Goal: Task Accomplishment & Management: Use online tool/utility

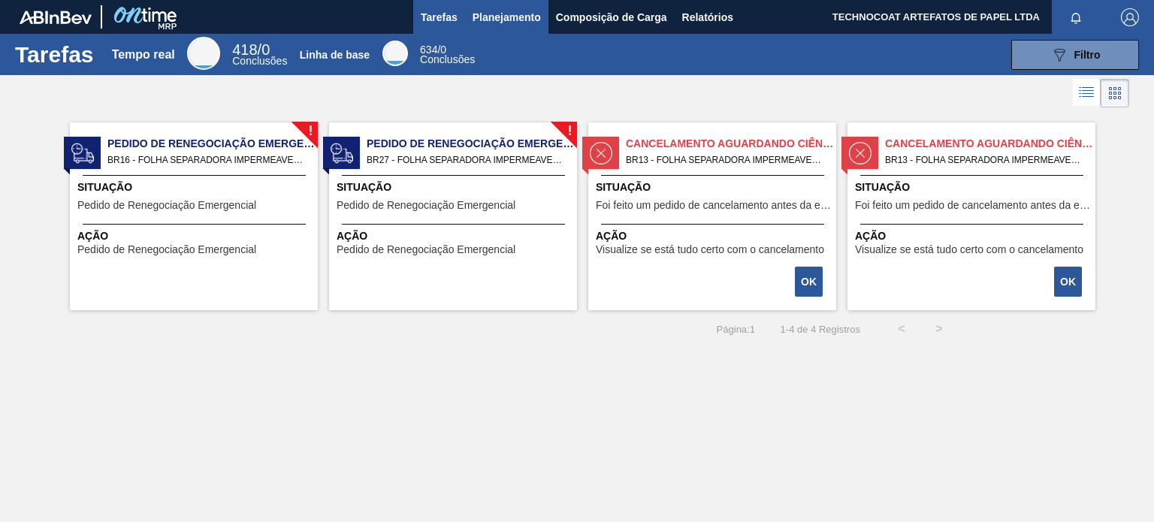
click at [527, 11] on font "Planejamento" at bounding box center [506, 17] width 68 height 12
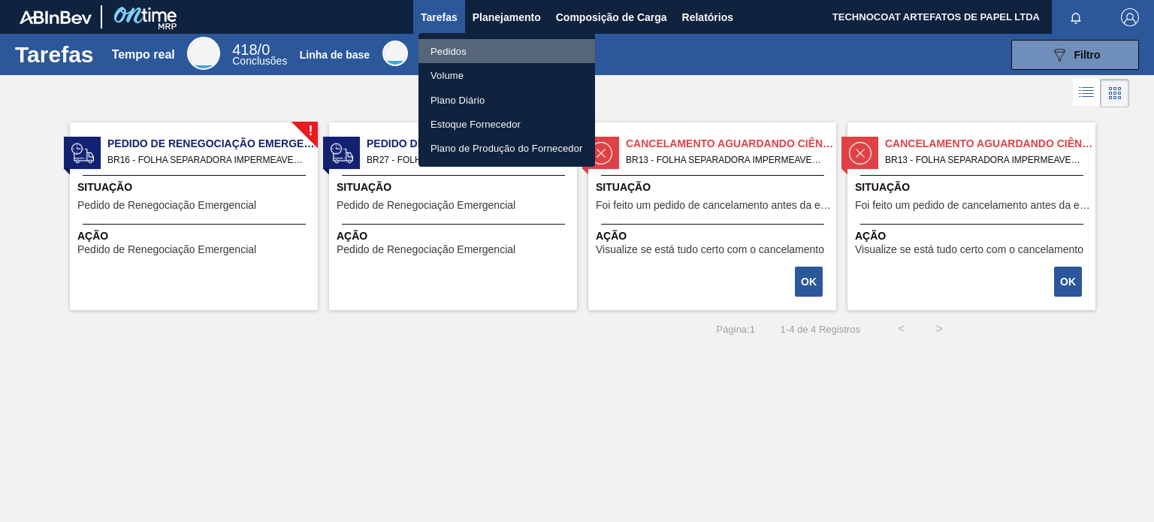
click at [483, 50] on li "Pedidos" at bounding box center [506, 51] width 176 height 24
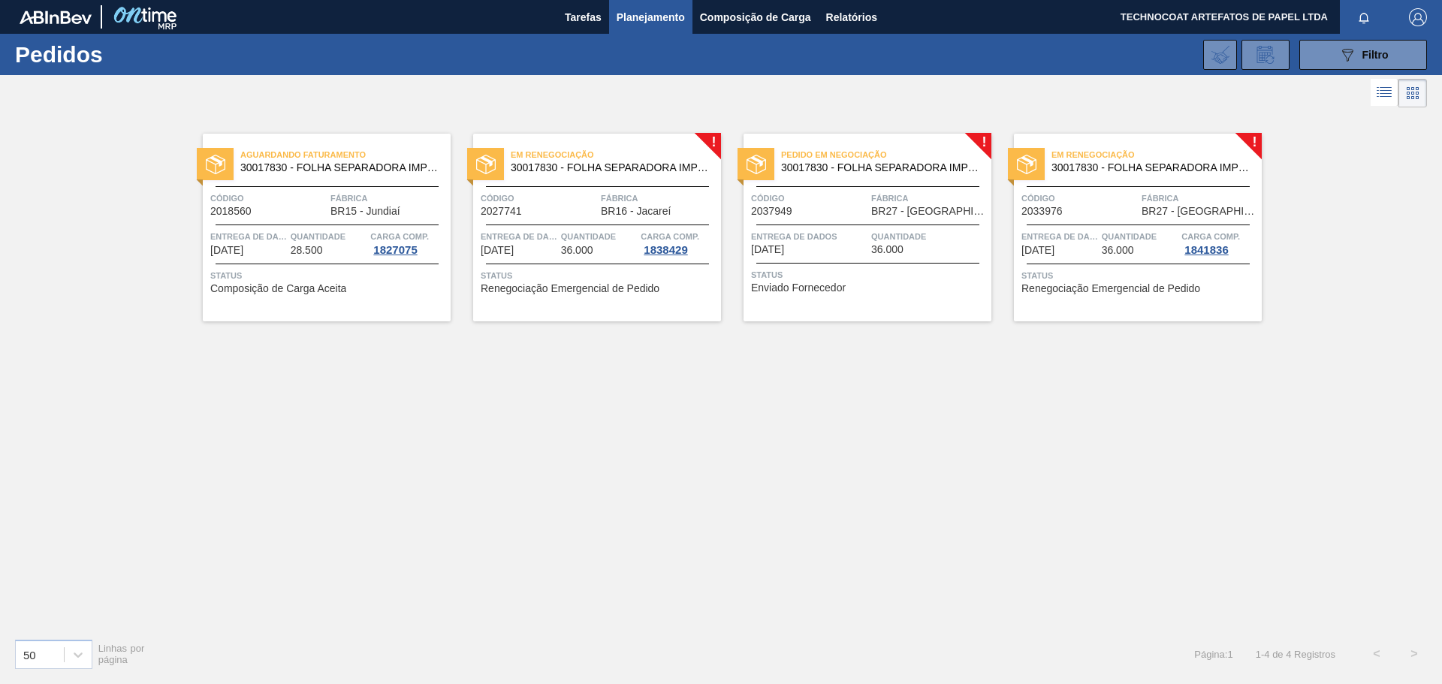
click at [559, 146] on div "Em renegociação 30017830 - FOLHA SEPARADORA IMPERMEÁVEL" at bounding box center [597, 158] width 248 height 26
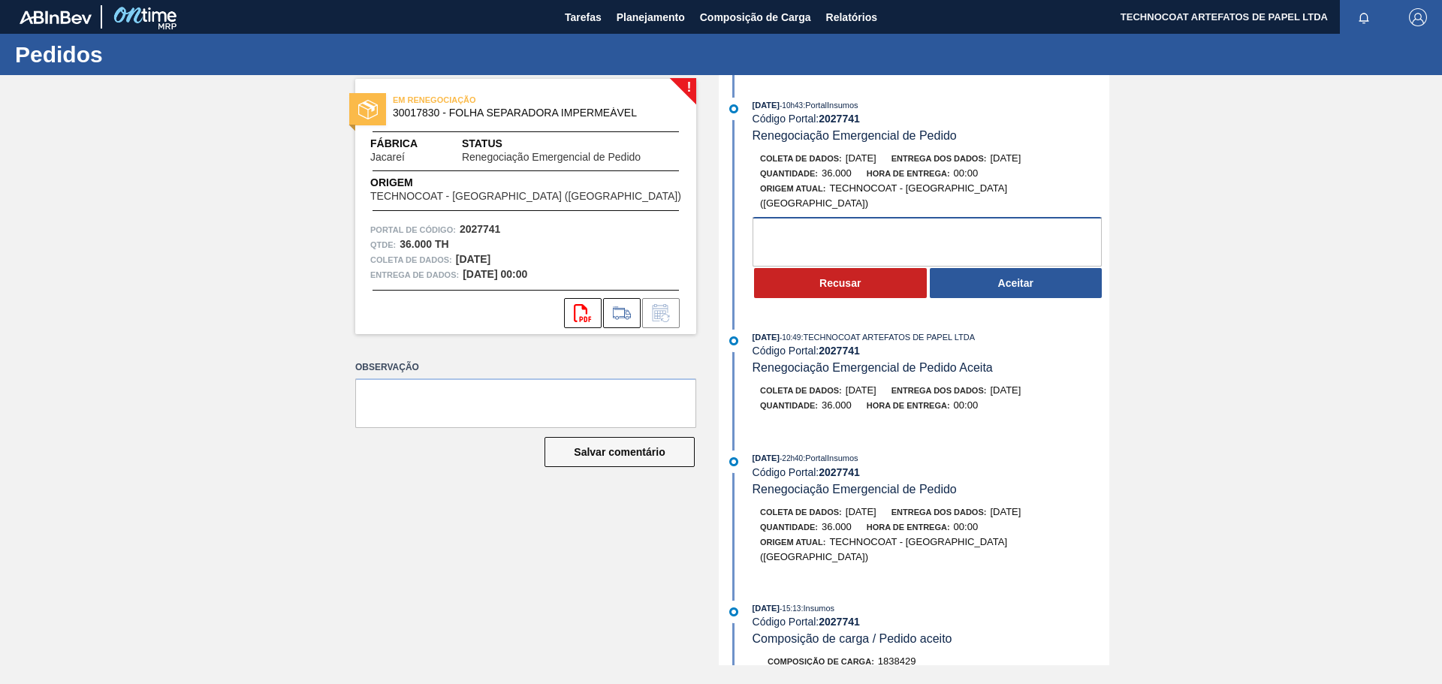
click at [895, 217] on textarea at bounding box center [927, 242] width 349 height 50
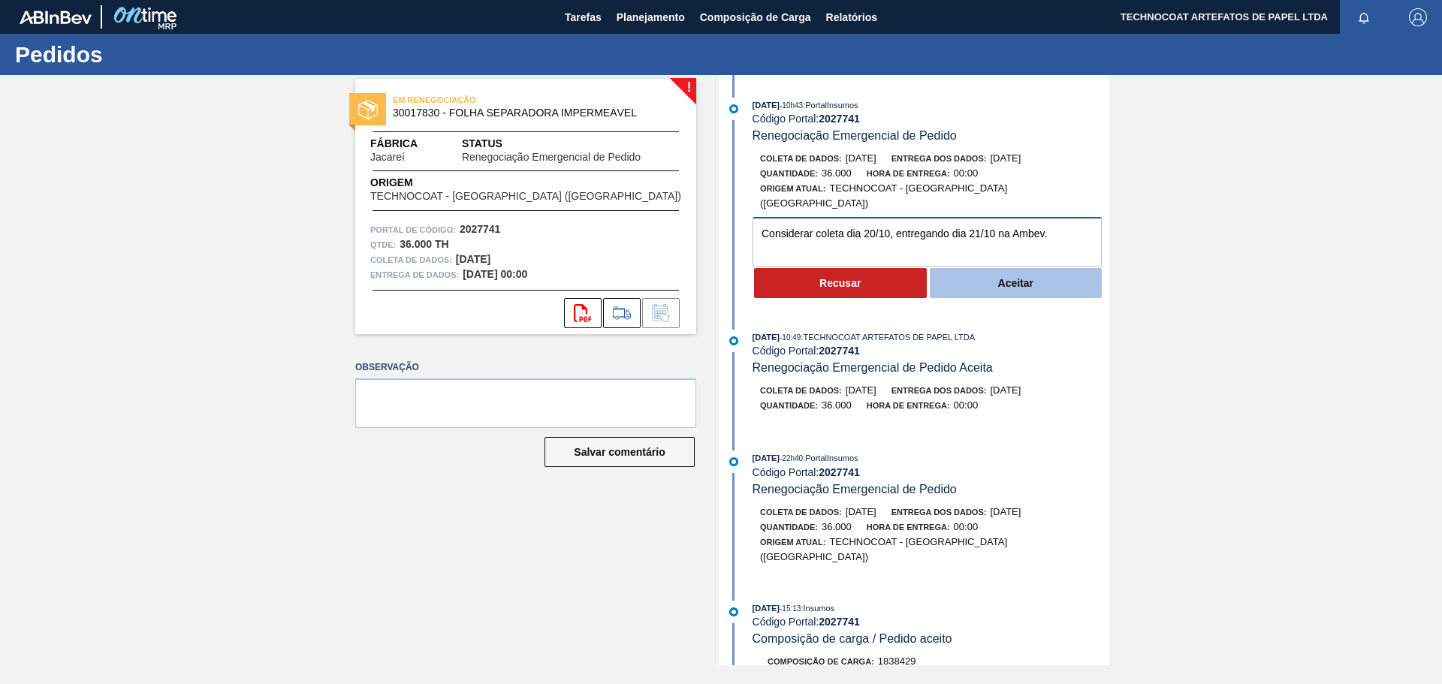
type textarea "Considerar coleta dia 20/10, entregando dia 21/10 na Ambev."
click at [980, 276] on button "Aceitar" at bounding box center [1016, 283] width 173 height 30
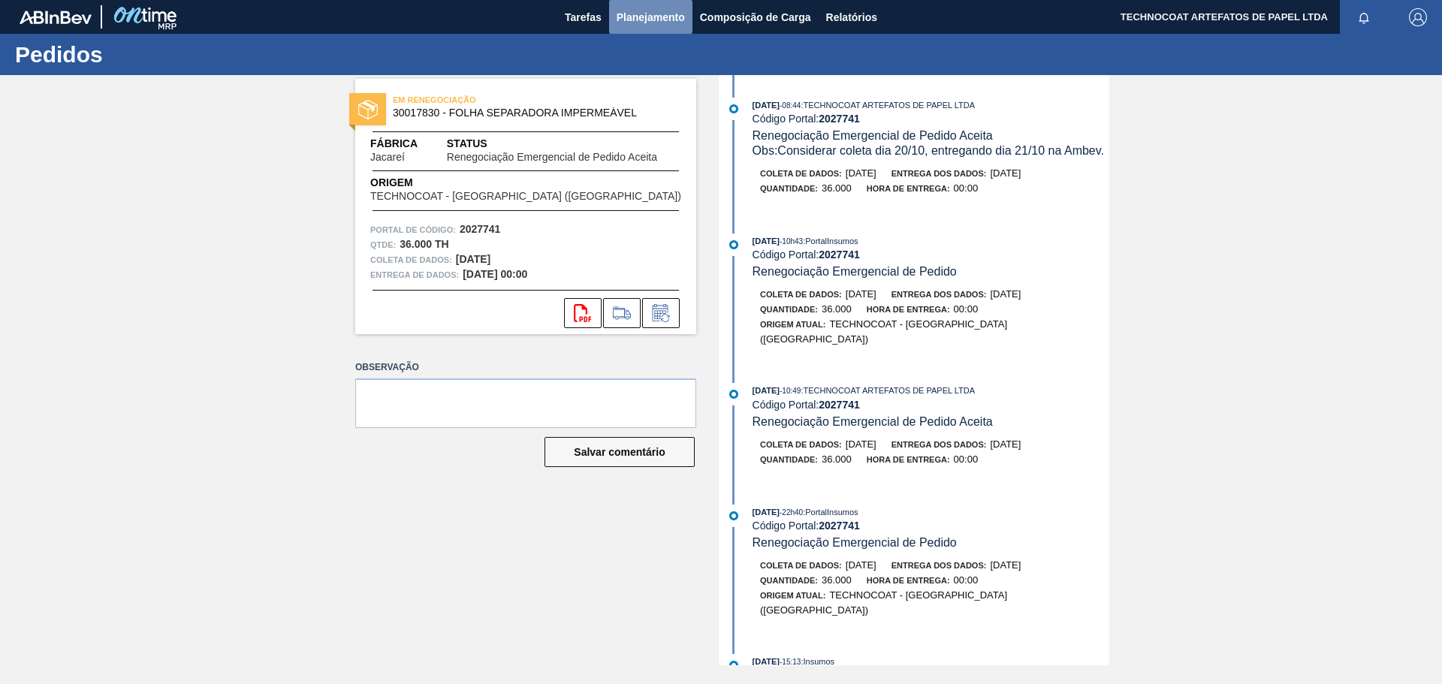
click at [662, 21] on font "Planejamento" at bounding box center [651, 17] width 68 height 12
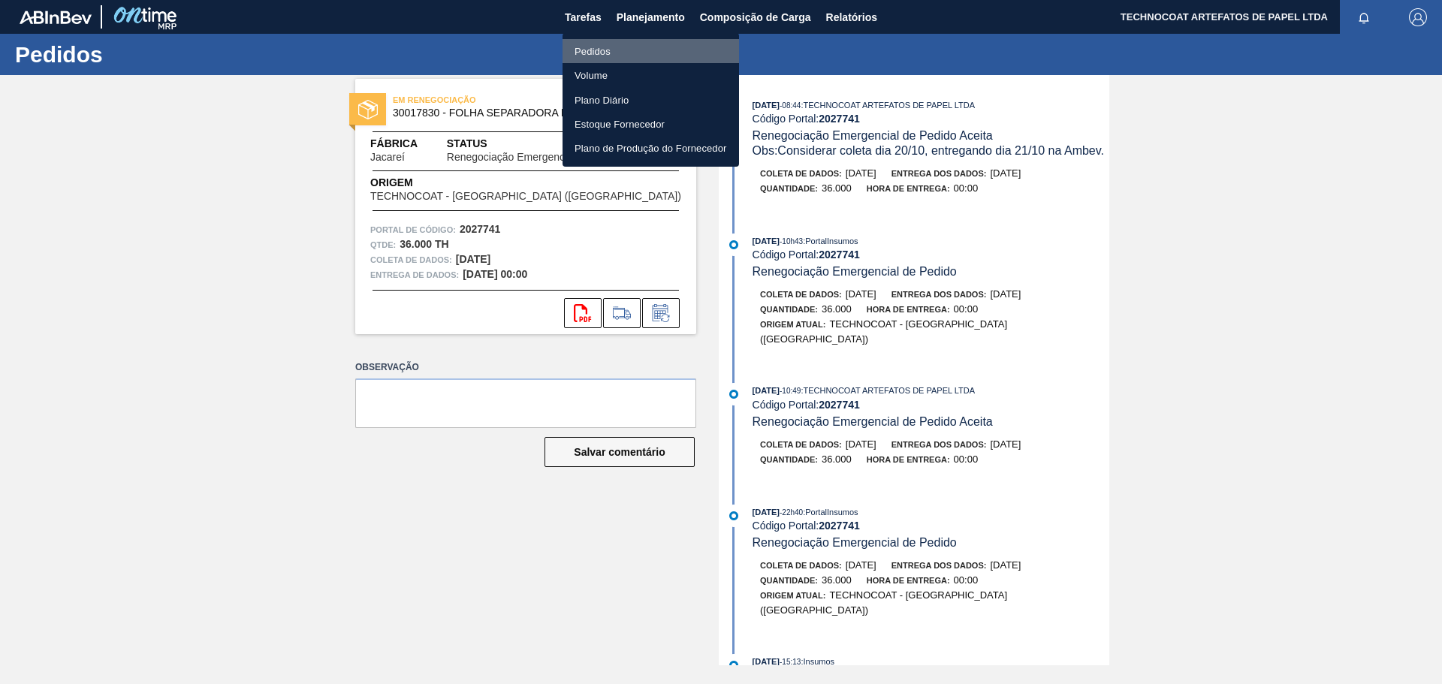
click at [654, 56] on li "Pedidos" at bounding box center [651, 51] width 176 height 24
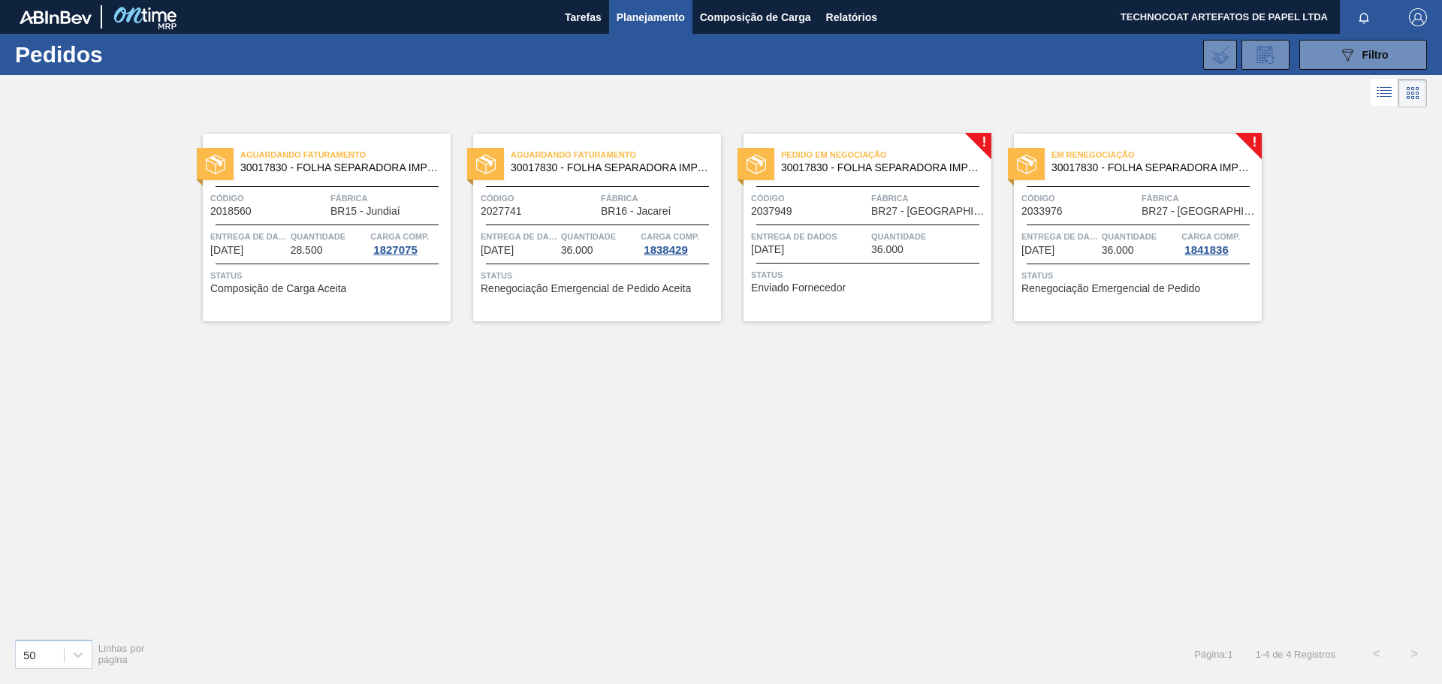
click at [1124, 149] on span "Em renegociação" at bounding box center [1156, 154] width 210 height 15
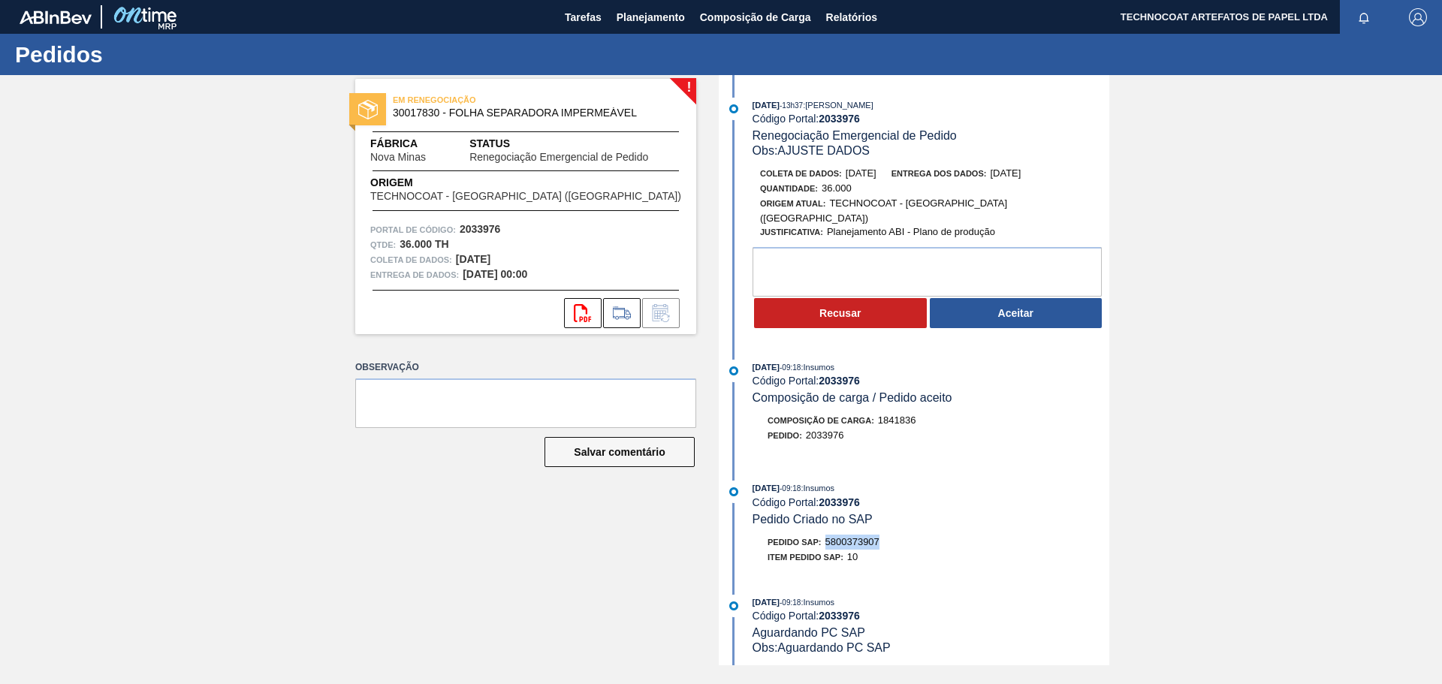
drag, startPoint x: 879, startPoint y: 527, endPoint x: 829, endPoint y: 529, distance: 49.6
click at [829, 521] on div "Pedido SAP: 5800373907" at bounding box center [931, 542] width 357 height 15
copy font "5800373907"
click at [418, 502] on div "! EM RENEGOCIAÇÃO 30017830 - FOLHA SEPARADORA IMPERMEÁVEL Fábrica Nova Minas St…" at bounding box center [514, 370] width 363 height 590
click at [628, 31] on button "Planejamento" at bounding box center [650, 17] width 83 height 34
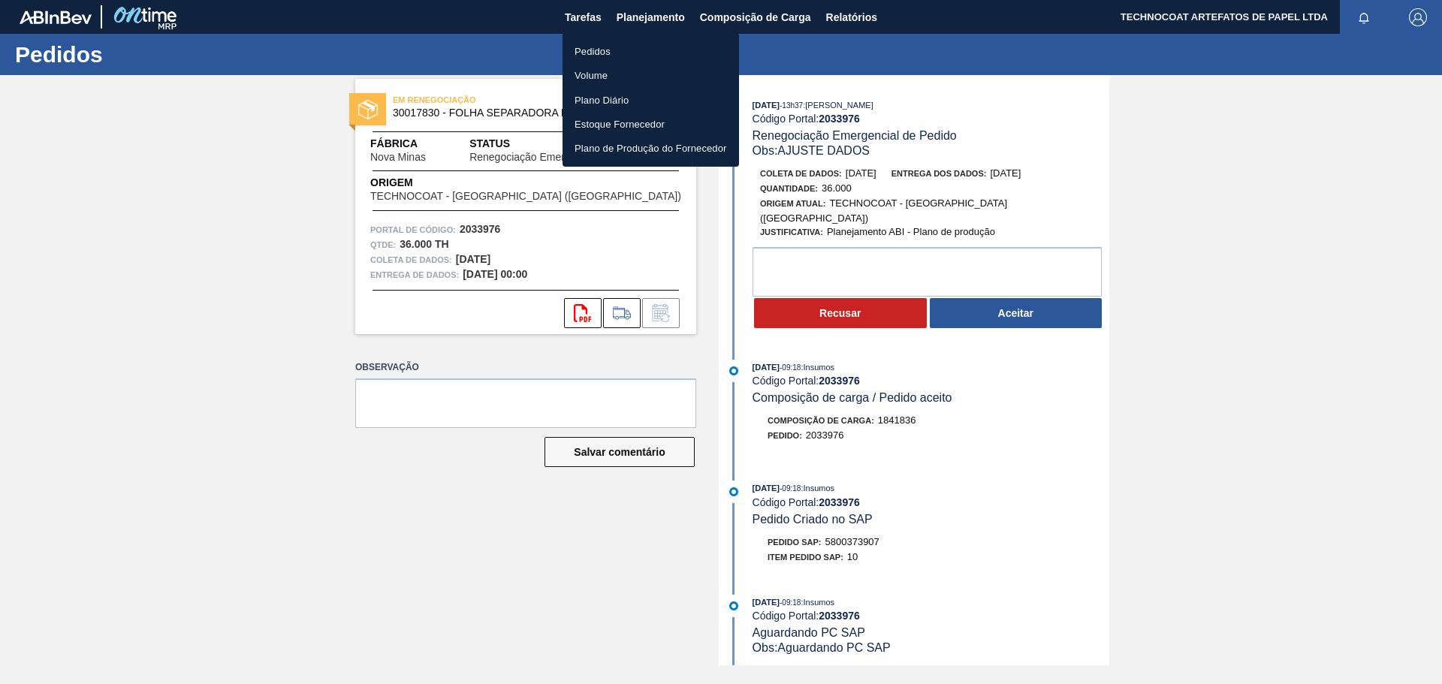
click at [627, 51] on li "Pedidos" at bounding box center [651, 51] width 176 height 24
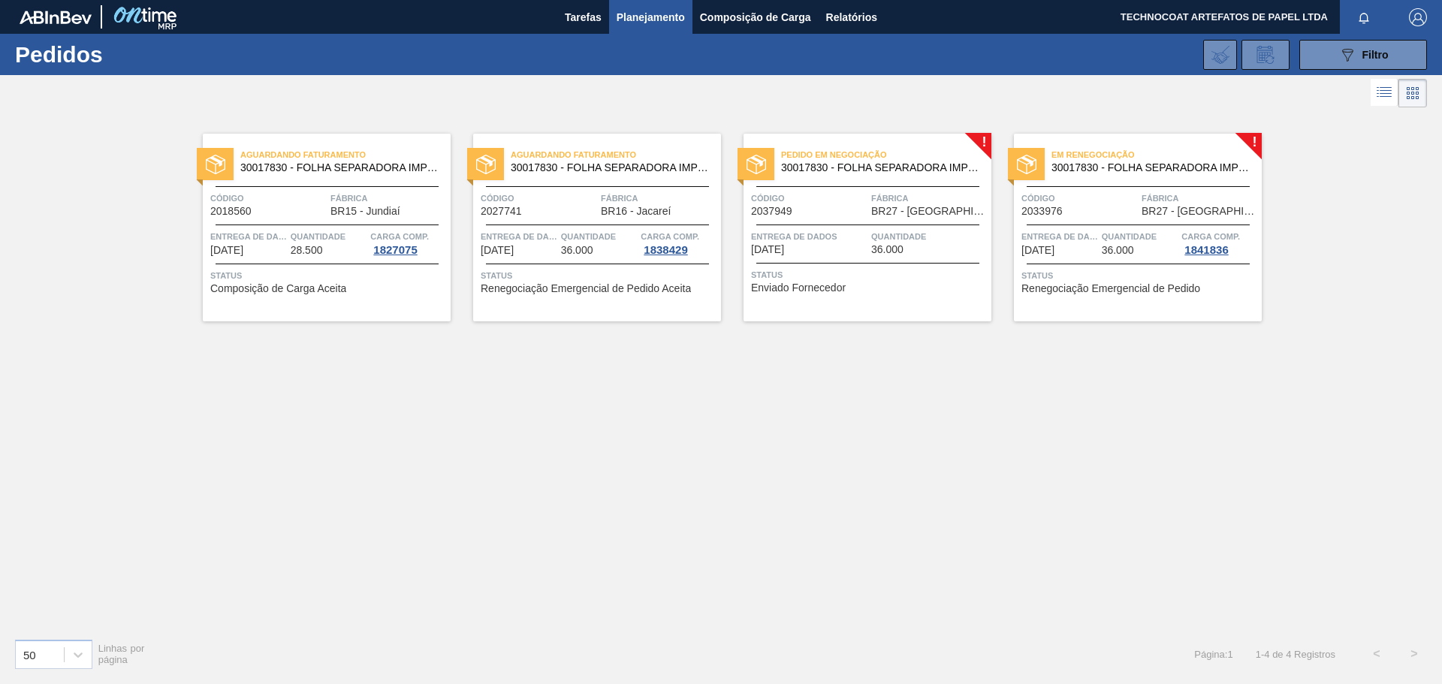
click at [868, 143] on div "Pedido em Negociação 30017830 - FOLHA SEPARADORA IMPERMEÁVEL Código 2037949 Fáb…" at bounding box center [868, 228] width 248 height 188
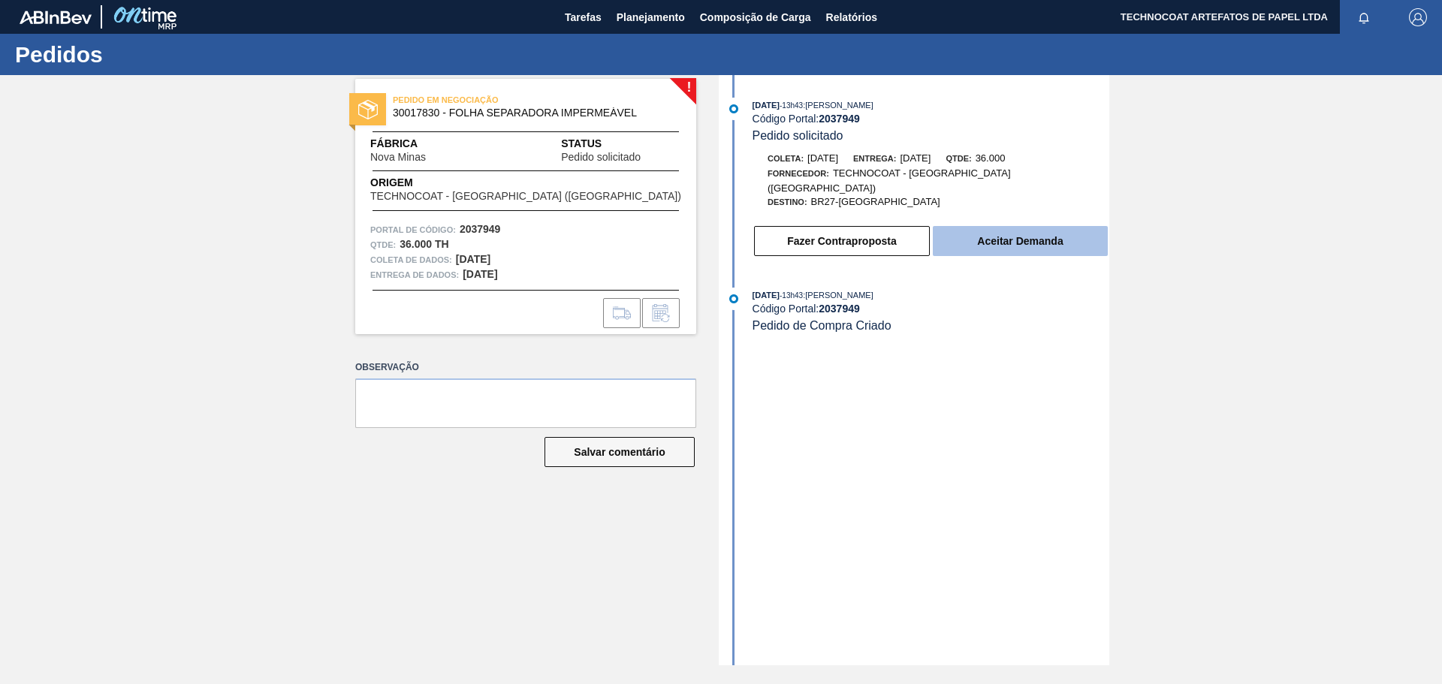
click at [1007, 235] on font "Aceitar Demanda" at bounding box center [1020, 241] width 86 height 12
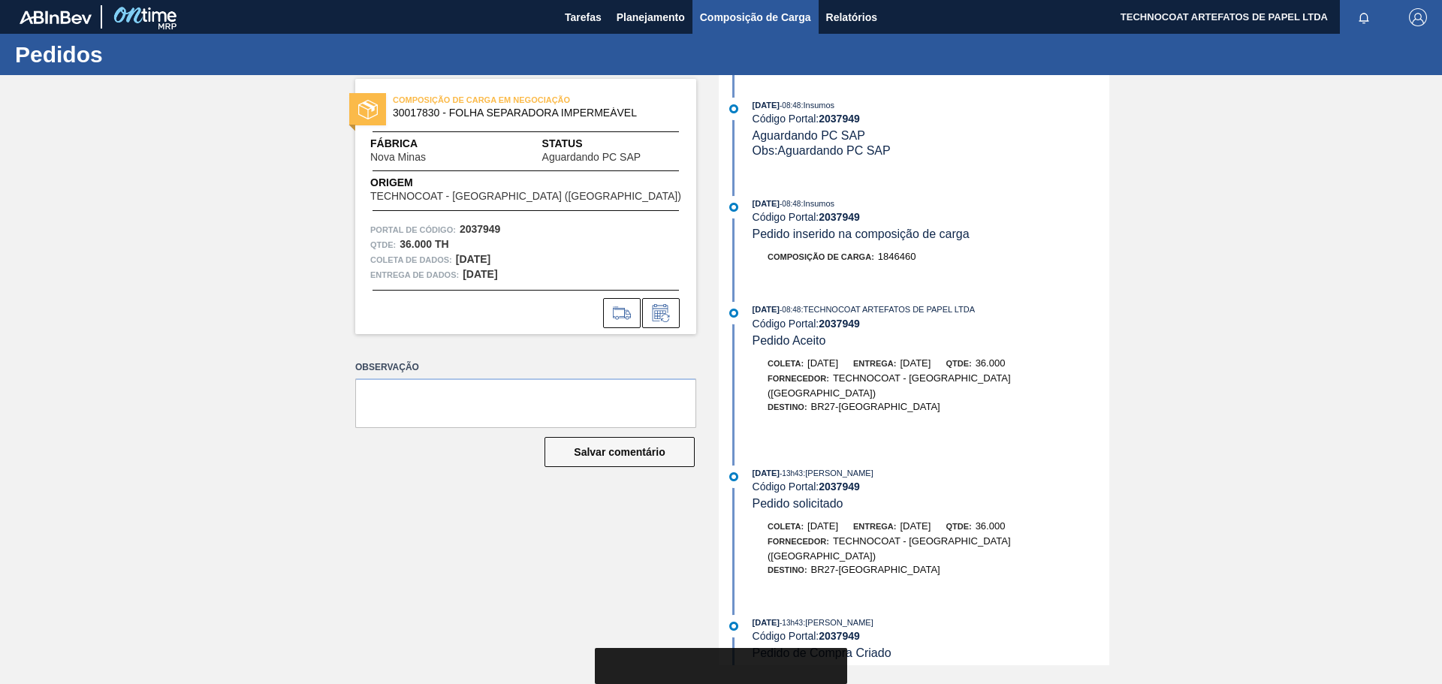
click at [713, 27] on button "Composição de Carga" at bounding box center [755, 17] width 126 height 34
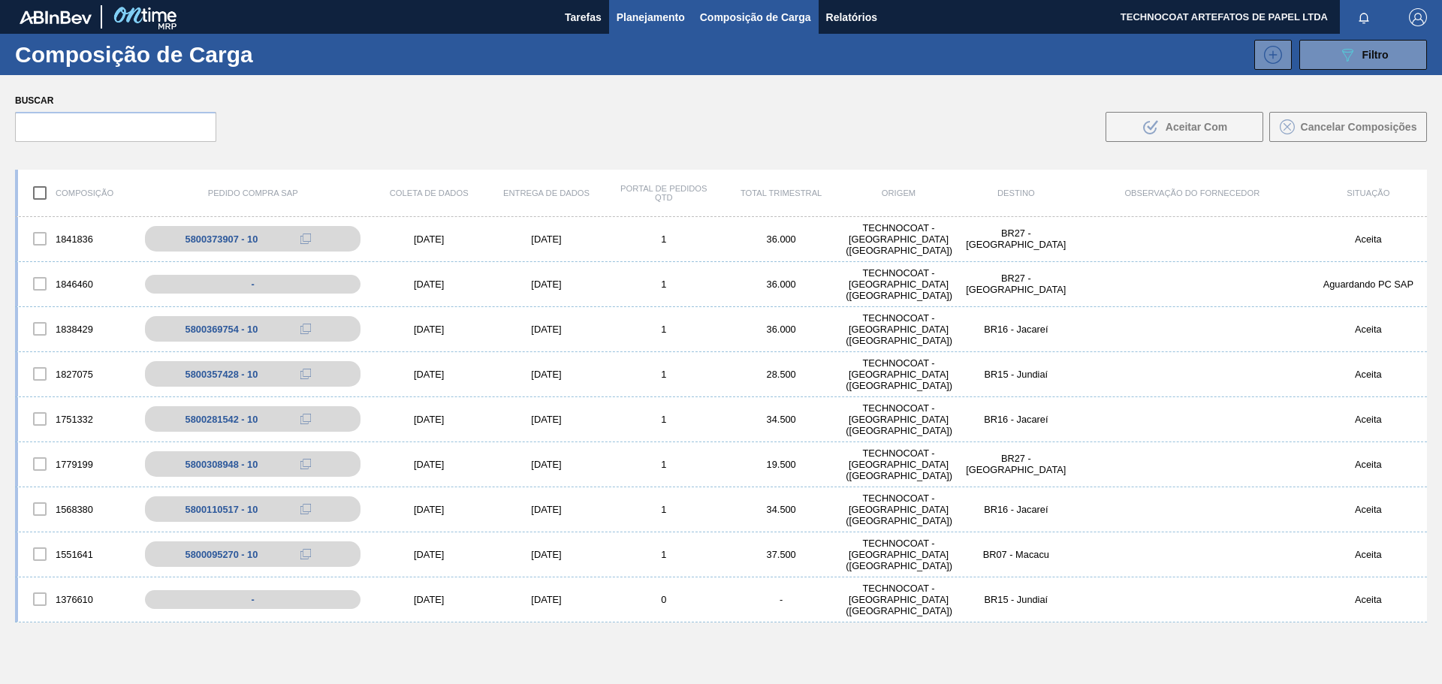
click at [647, 11] on font "Planejamento" at bounding box center [651, 17] width 68 height 12
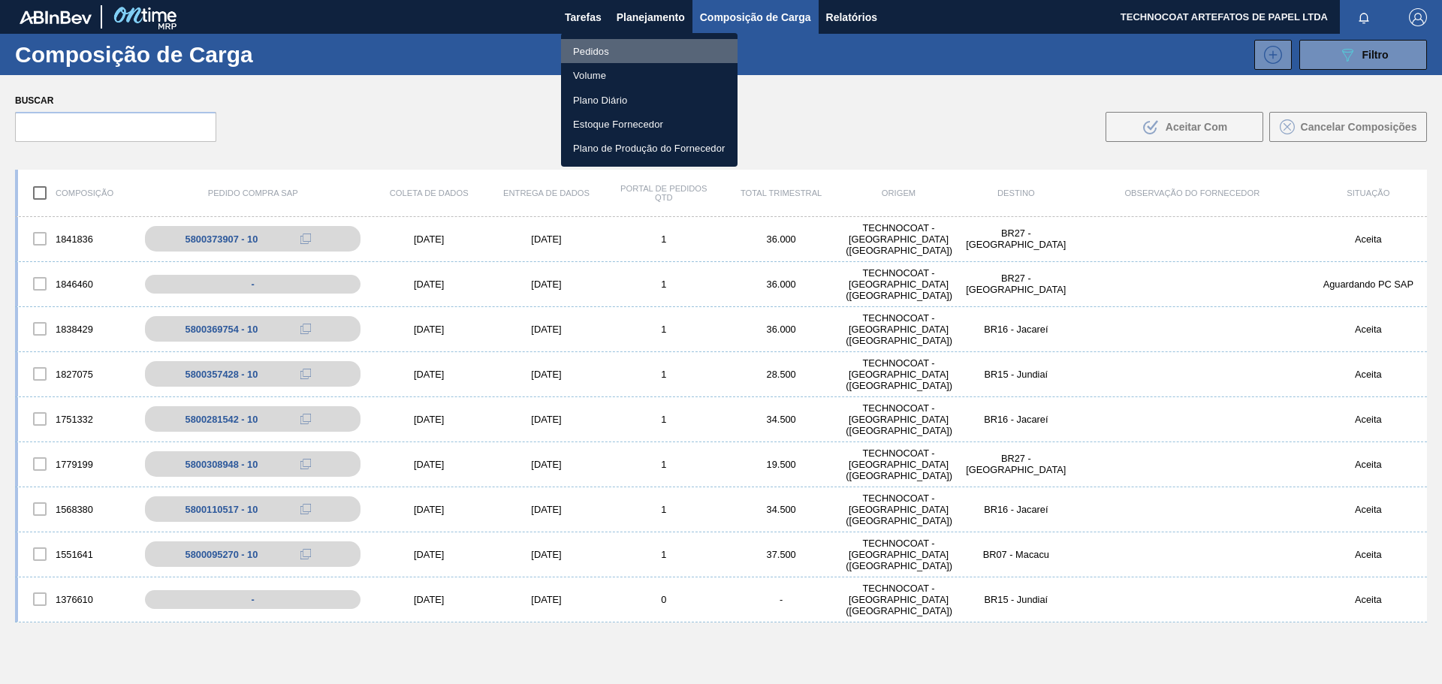
click at [641, 48] on li "Pedidos" at bounding box center [649, 51] width 176 height 24
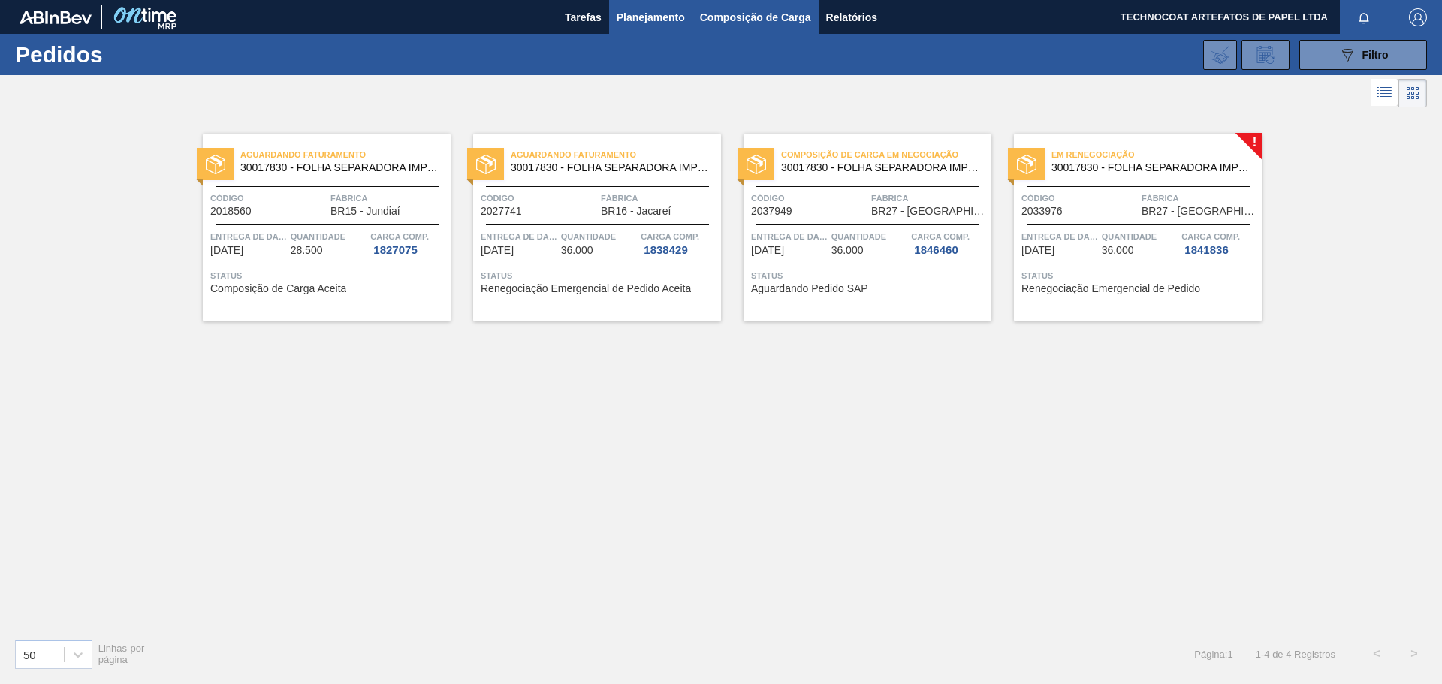
click at [738, 17] on font "Composição de Carga" at bounding box center [755, 17] width 111 height 12
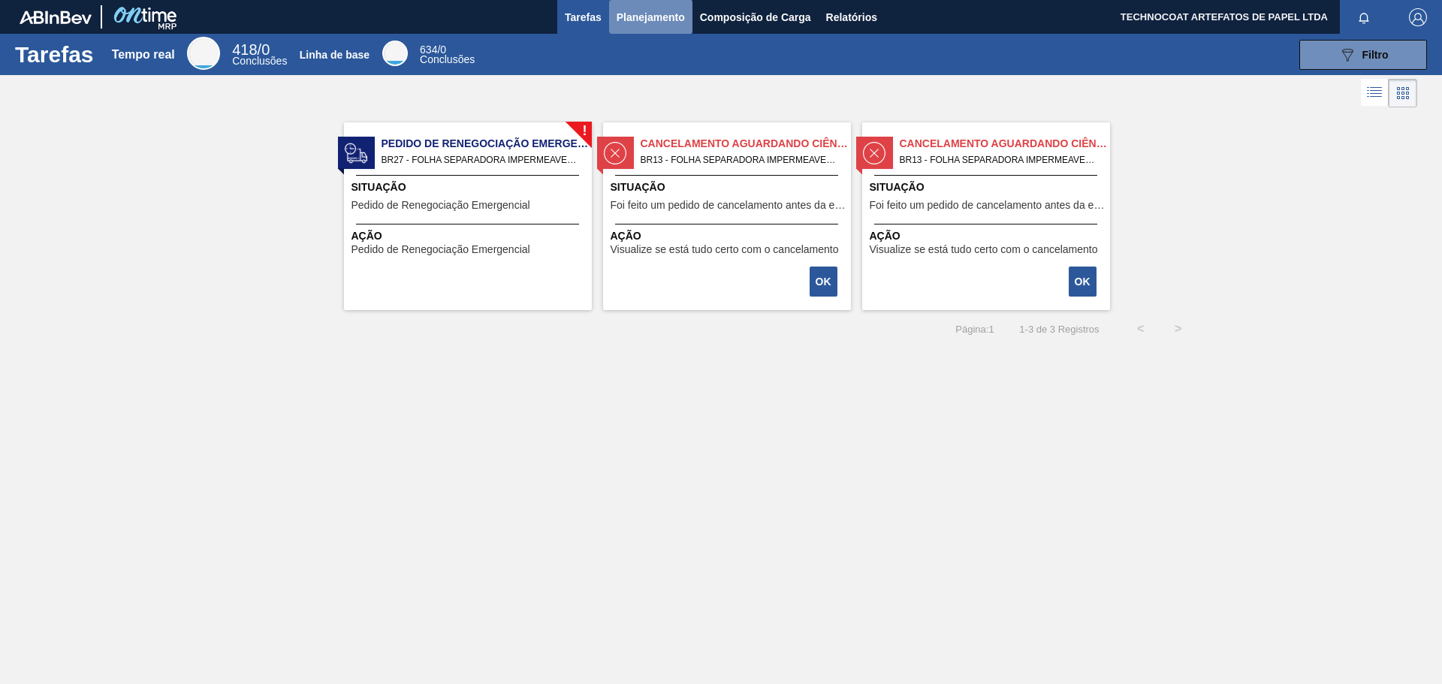
click at [675, 23] on font "Planejamento" at bounding box center [651, 17] width 68 height 18
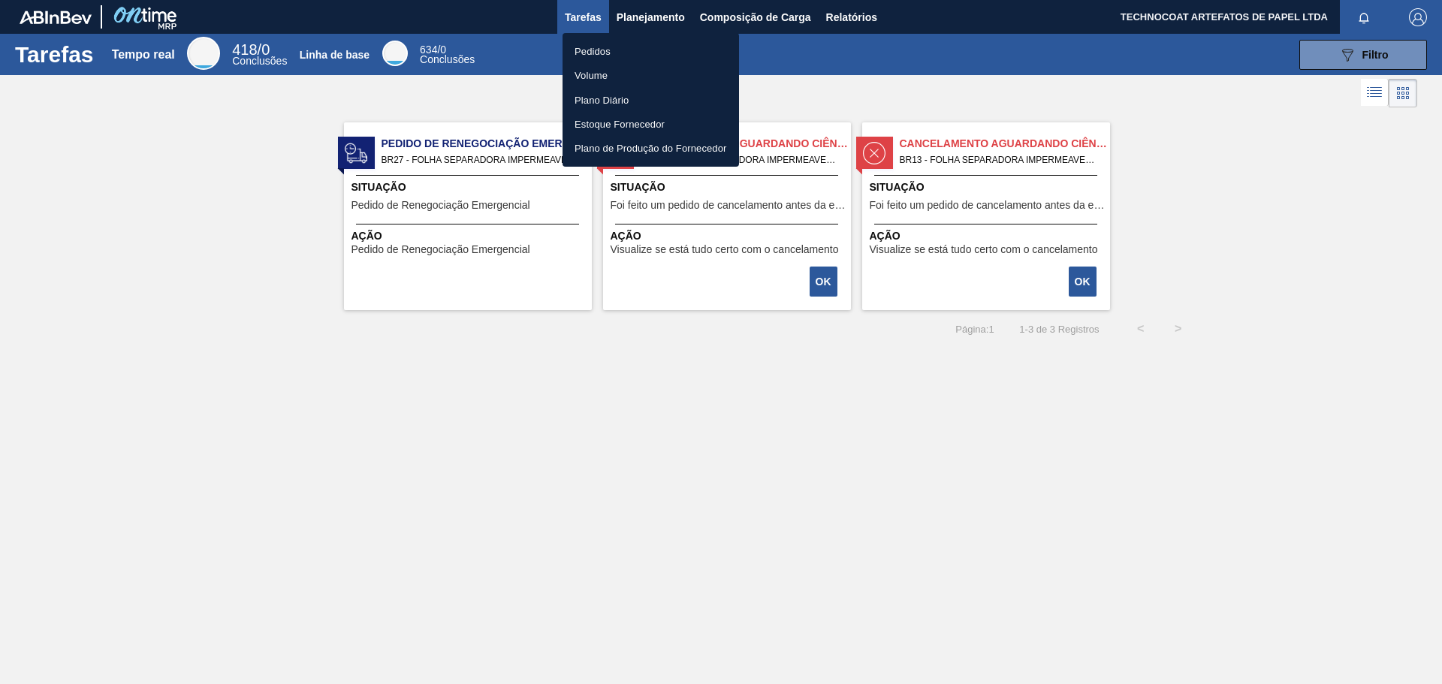
click at [655, 50] on li "Pedidos" at bounding box center [651, 51] width 176 height 24
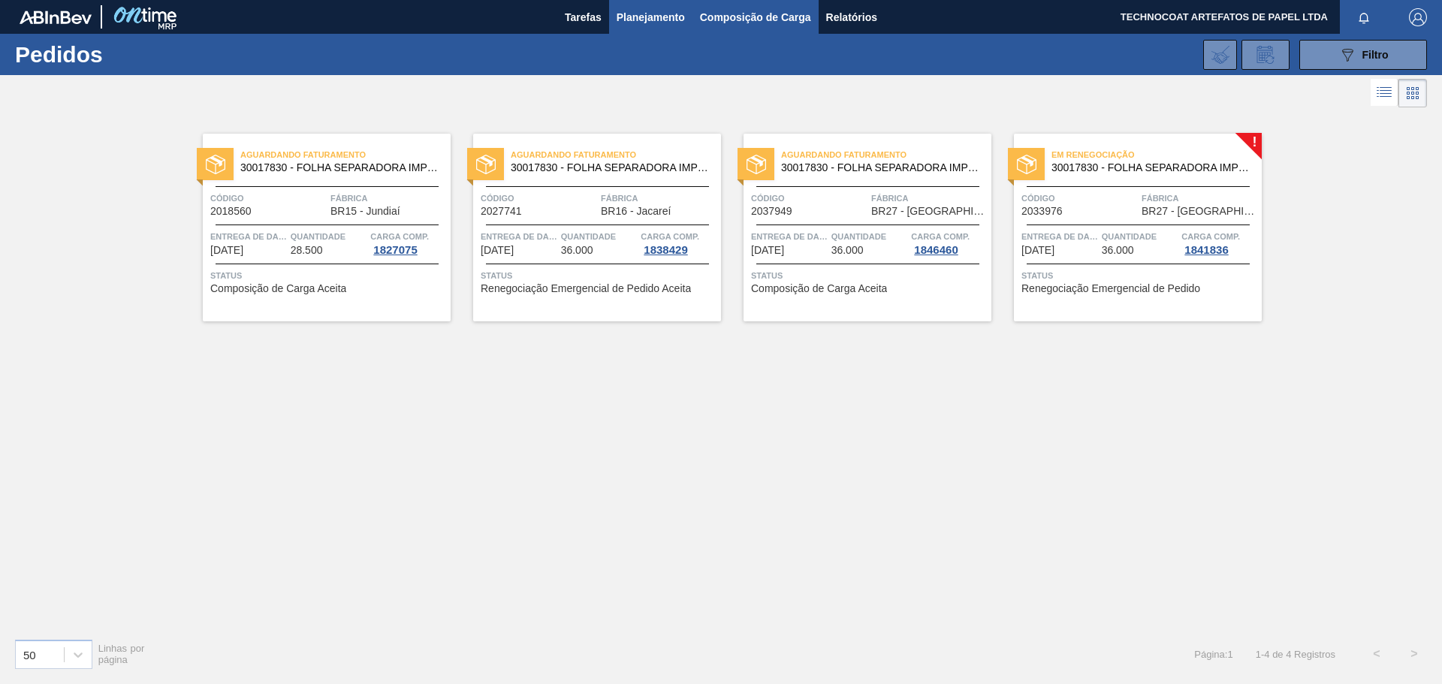
click at [730, 19] on font "Composição de Carga" at bounding box center [755, 17] width 111 height 12
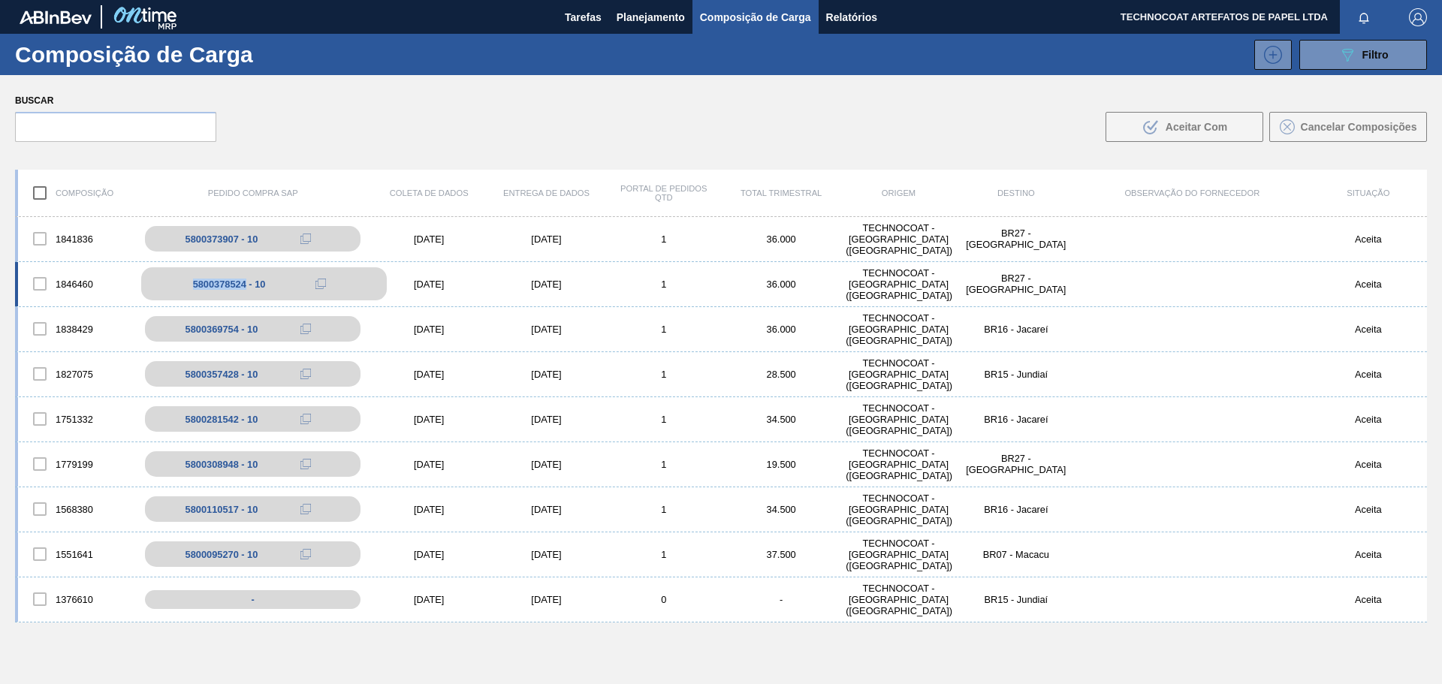
drag, startPoint x: 191, startPoint y: 285, endPoint x: 246, endPoint y: 288, distance: 54.9
click at [246, 288] on div "5800378524 - 10" at bounding box center [264, 283] width 246 height 33
copy font "5800378524"
drag, startPoint x: 281, startPoint y: 282, endPoint x: 179, endPoint y: 284, distance: 101.4
click at [179, 284] on div "5800378524 - 10" at bounding box center [264, 283] width 246 height 33
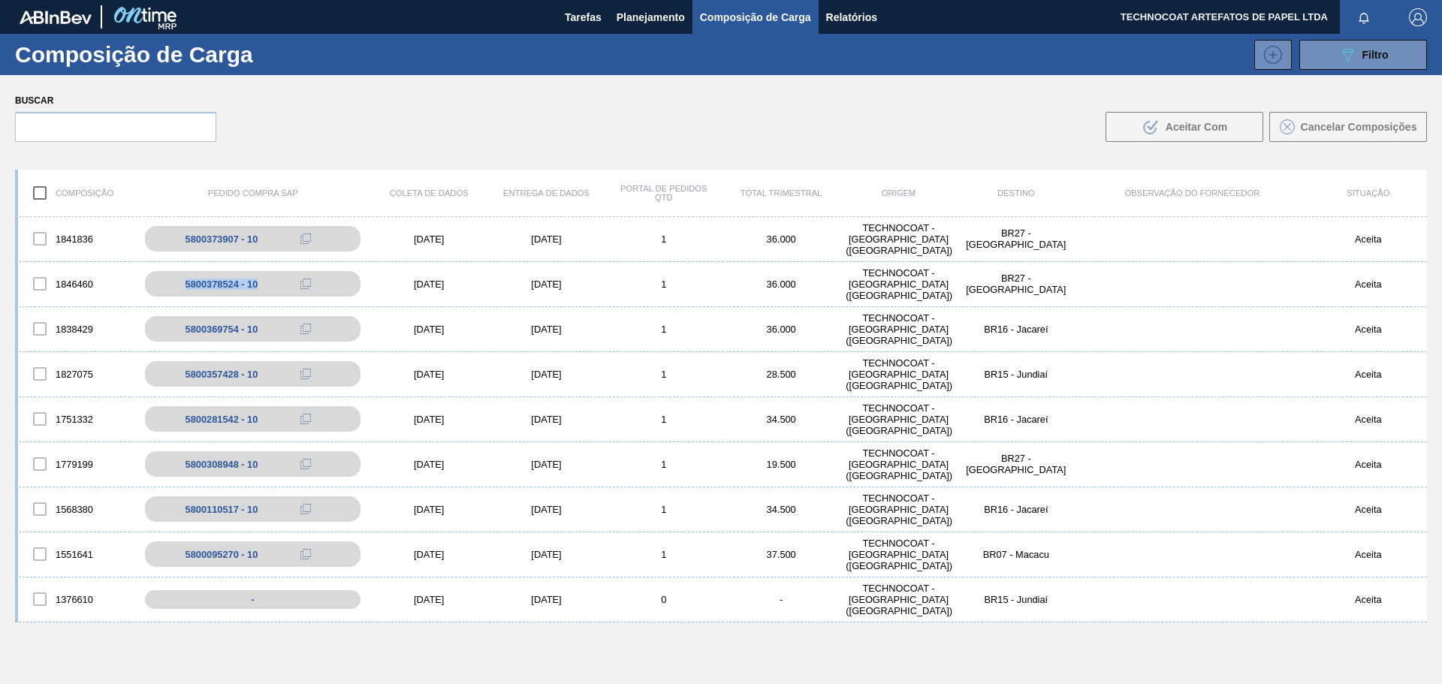
copy font "5800378524 - 10"
click at [658, 18] on font "Planejamento" at bounding box center [651, 17] width 68 height 12
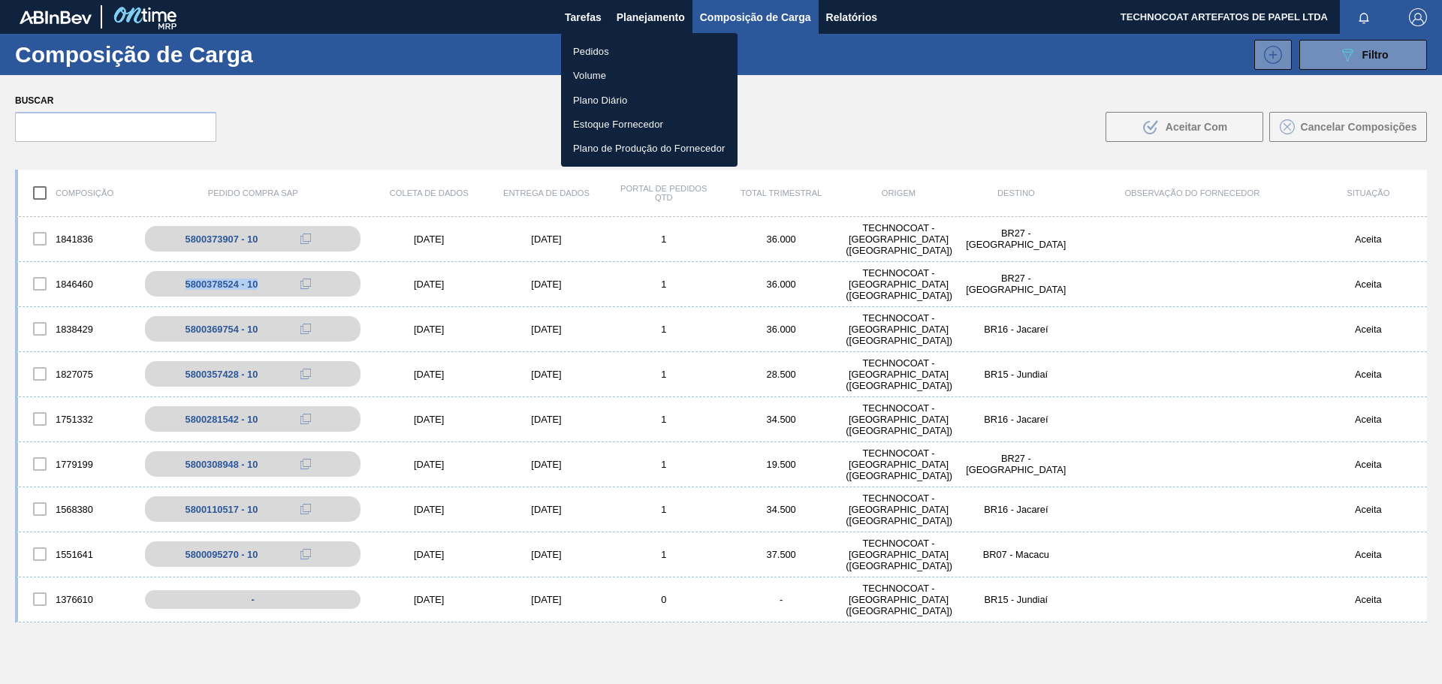
click at [649, 55] on li "Pedidos" at bounding box center [649, 51] width 176 height 24
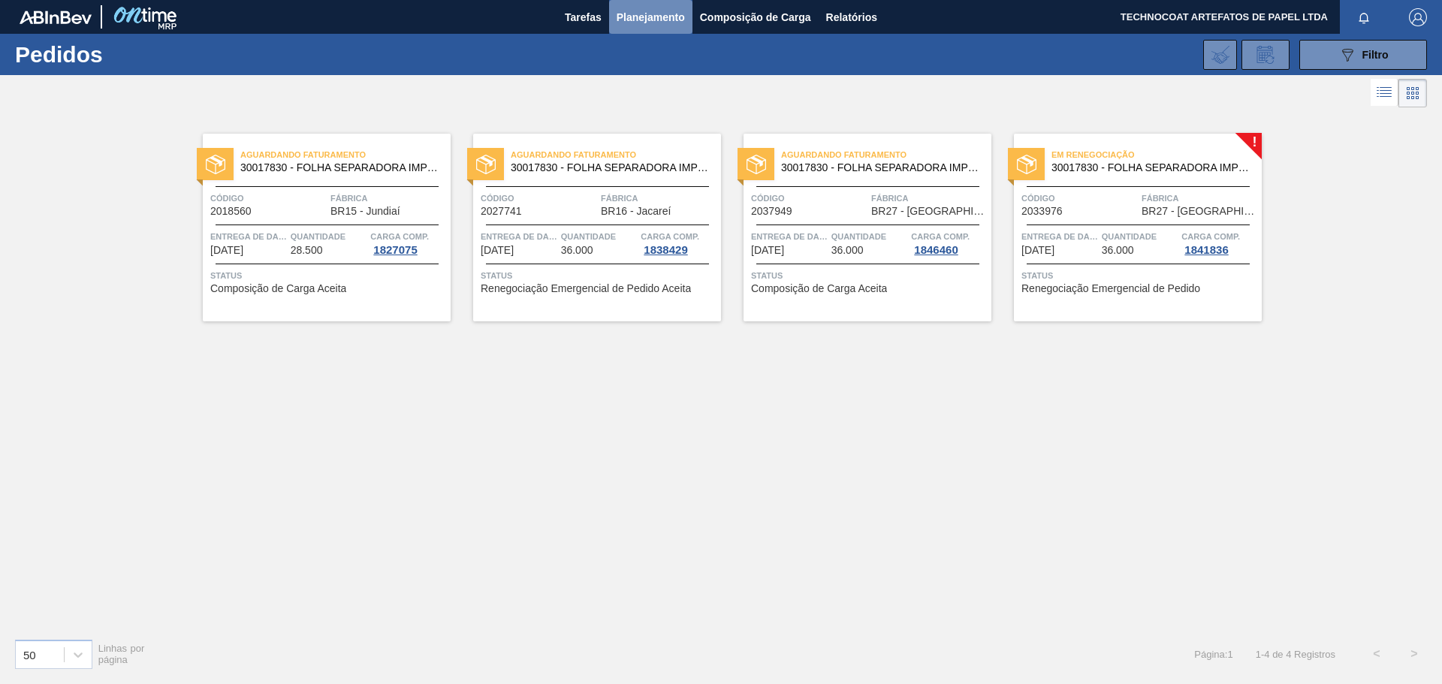
click at [650, 20] on font "Planejamento" at bounding box center [651, 17] width 68 height 12
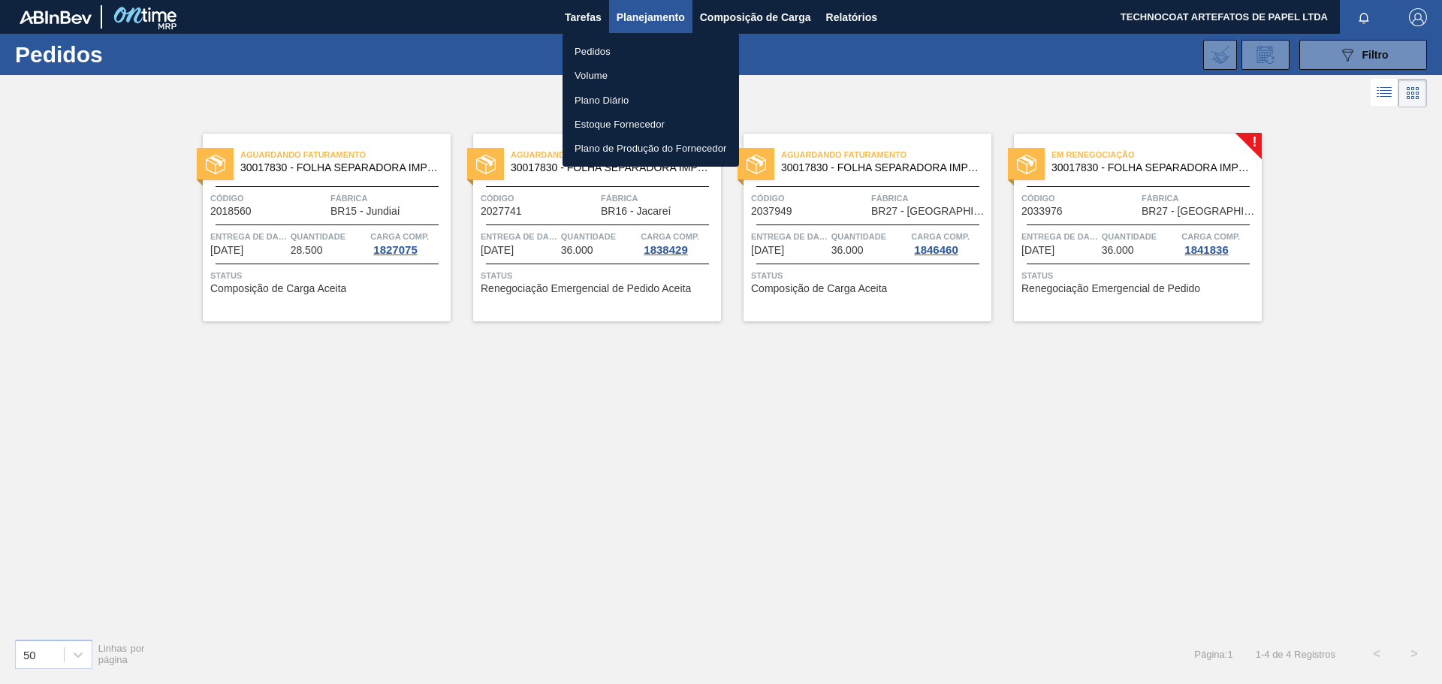
click at [642, 46] on li "Pedidos" at bounding box center [651, 51] width 176 height 24
